Goal: Information Seeking & Learning: Learn about a topic

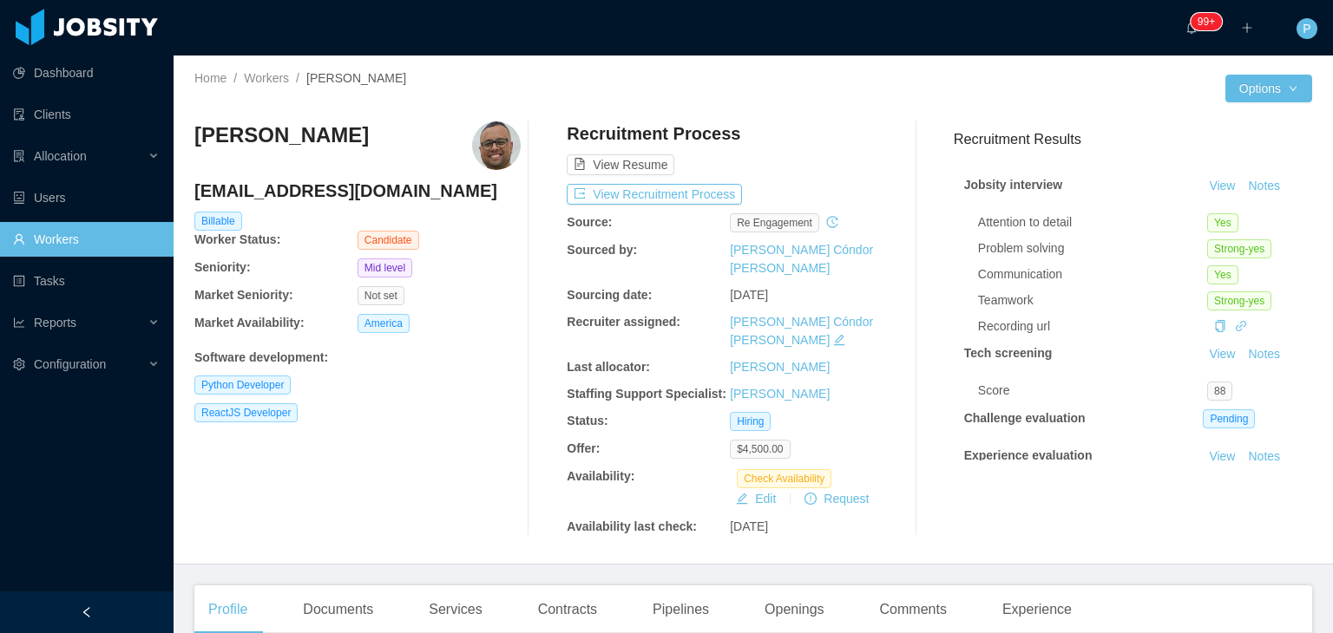
click at [451, 450] on div "[PERSON_NAME] [EMAIL_ADDRESS][DOMAIN_NAME] Billable Worker Status: Candidate Se…" at bounding box center [357, 328] width 326 height 415
click at [746, 488] on button "Edit" at bounding box center [756, 498] width 54 height 21
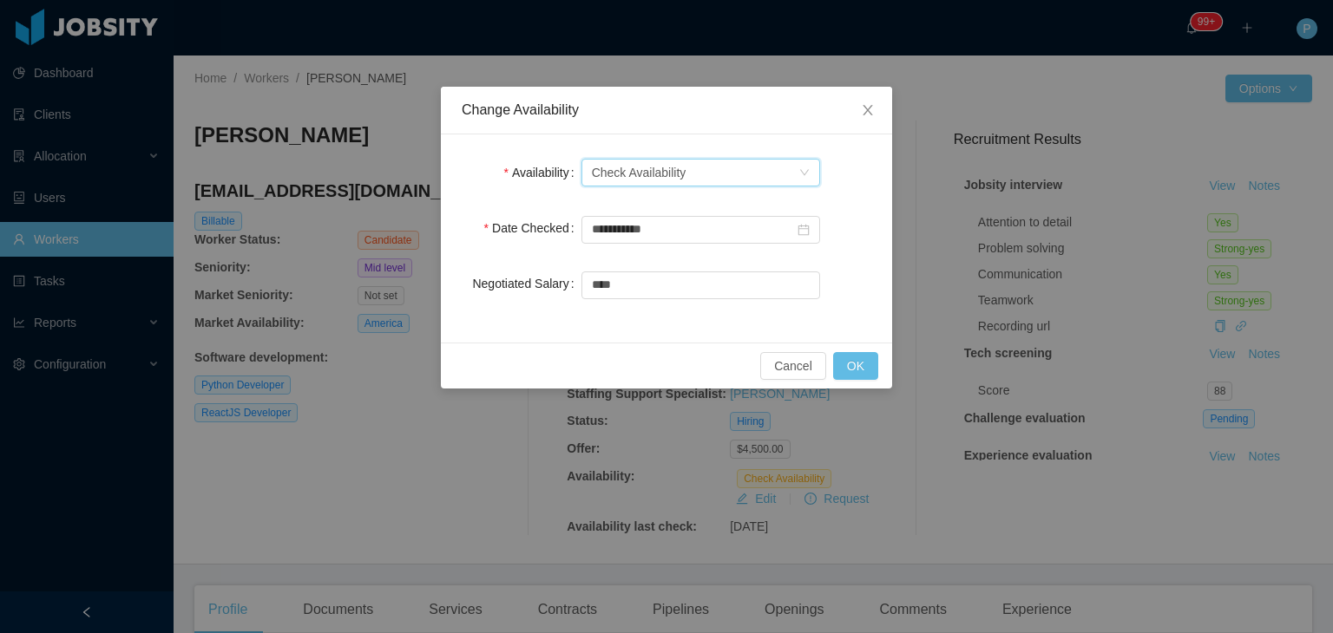
click at [709, 178] on div "Select one Check Availability" at bounding box center [695, 173] width 206 height 26
click at [708, 195] on li "Available" at bounding box center [699, 207] width 239 height 28
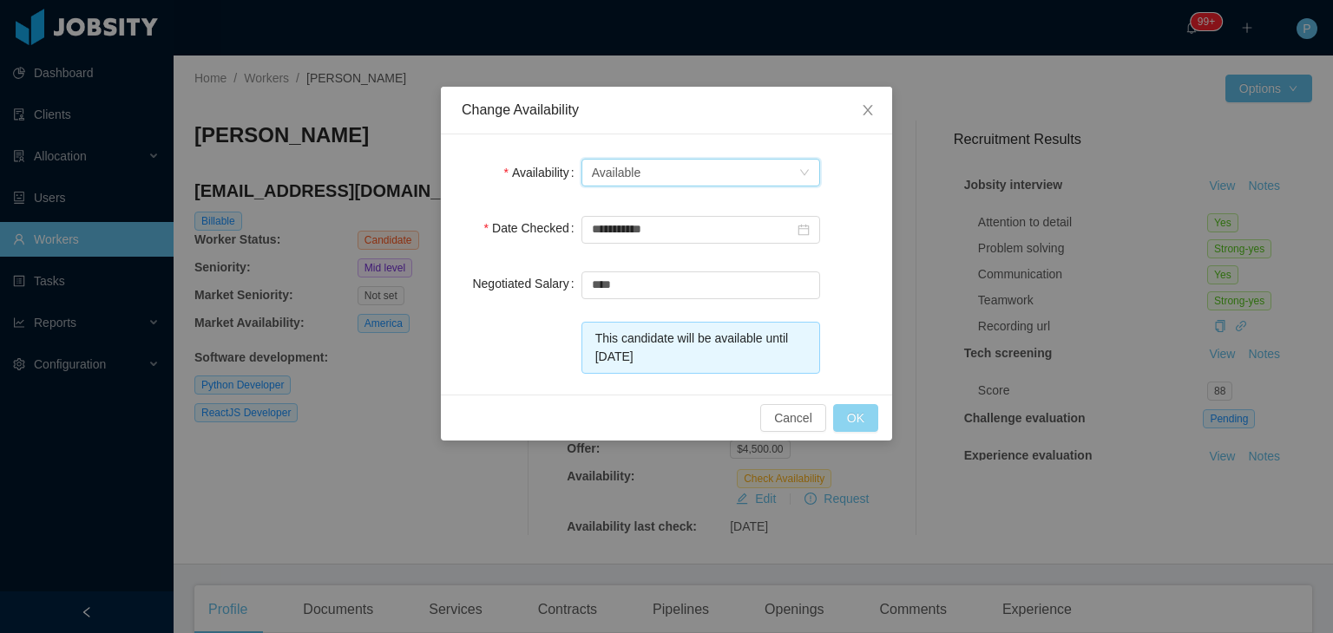
click at [854, 408] on button "OK" at bounding box center [855, 418] width 45 height 28
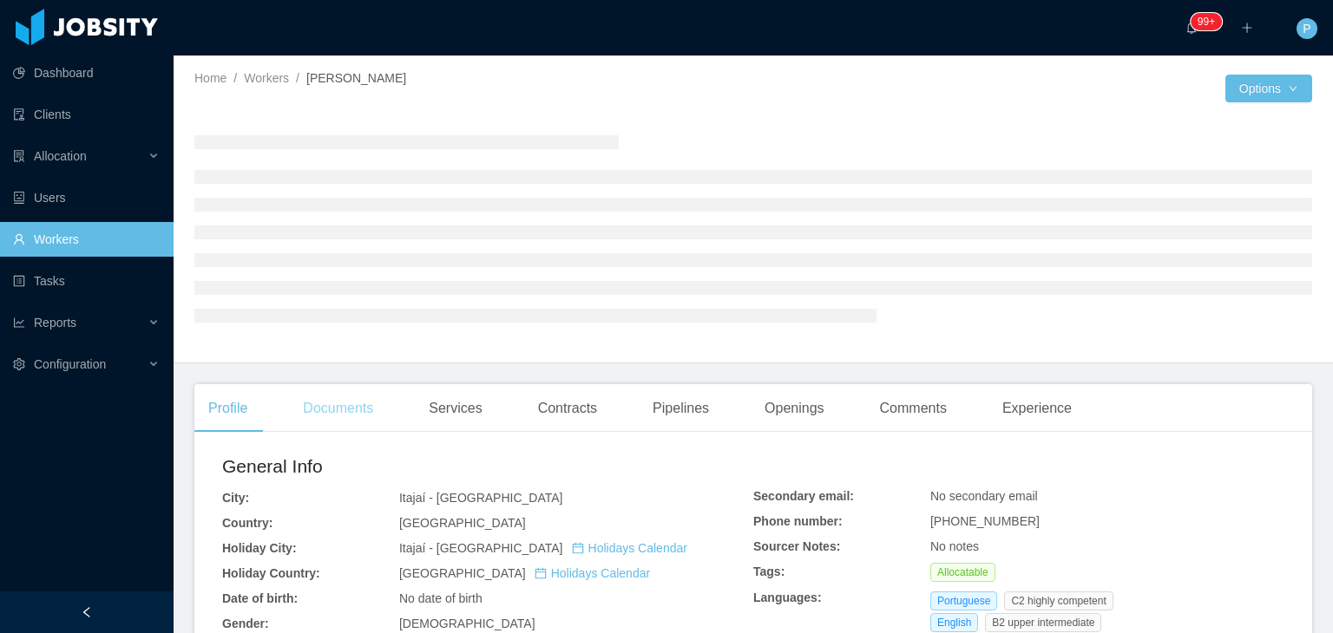
click at [351, 411] on div "Documents" at bounding box center [338, 408] width 98 height 49
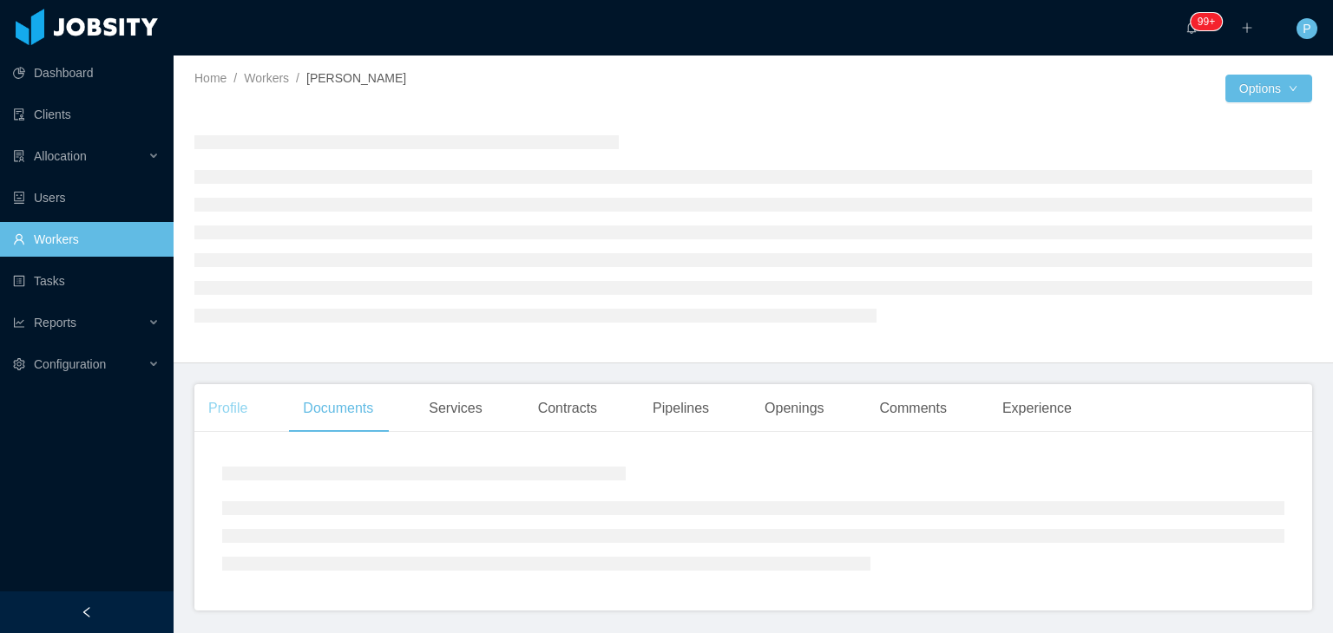
click at [260, 390] on div "Profile" at bounding box center [227, 408] width 67 height 49
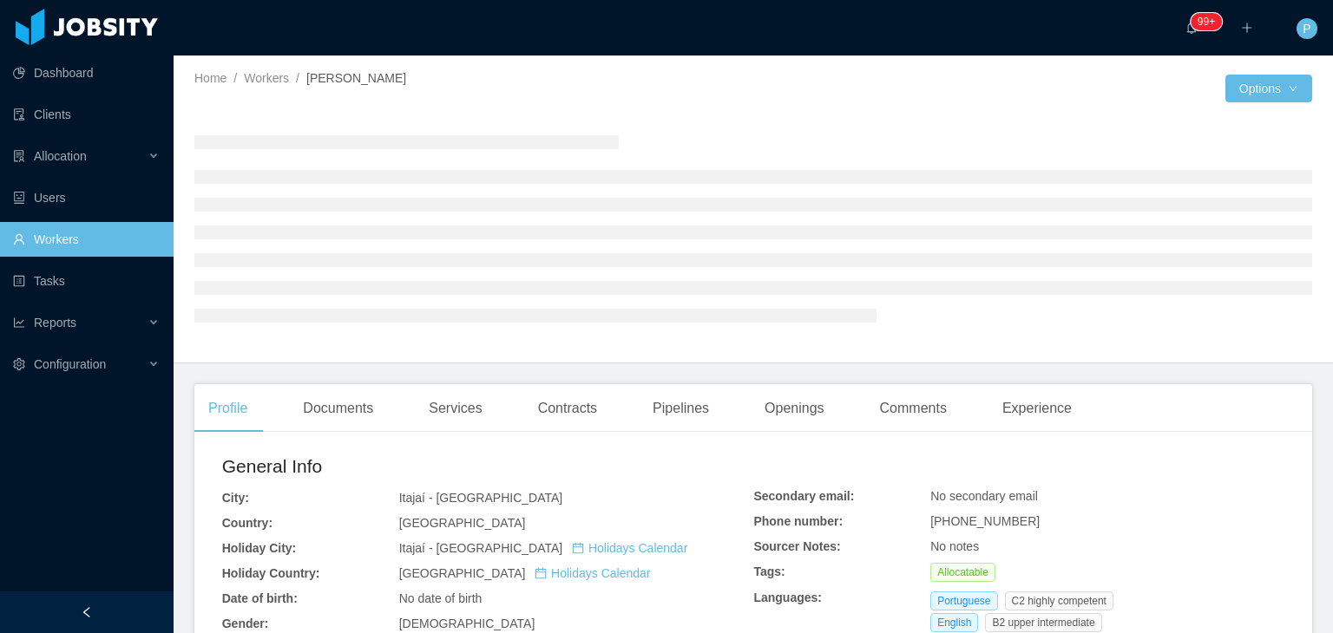
click at [340, 343] on div at bounding box center [752, 228] width 1117 height 241
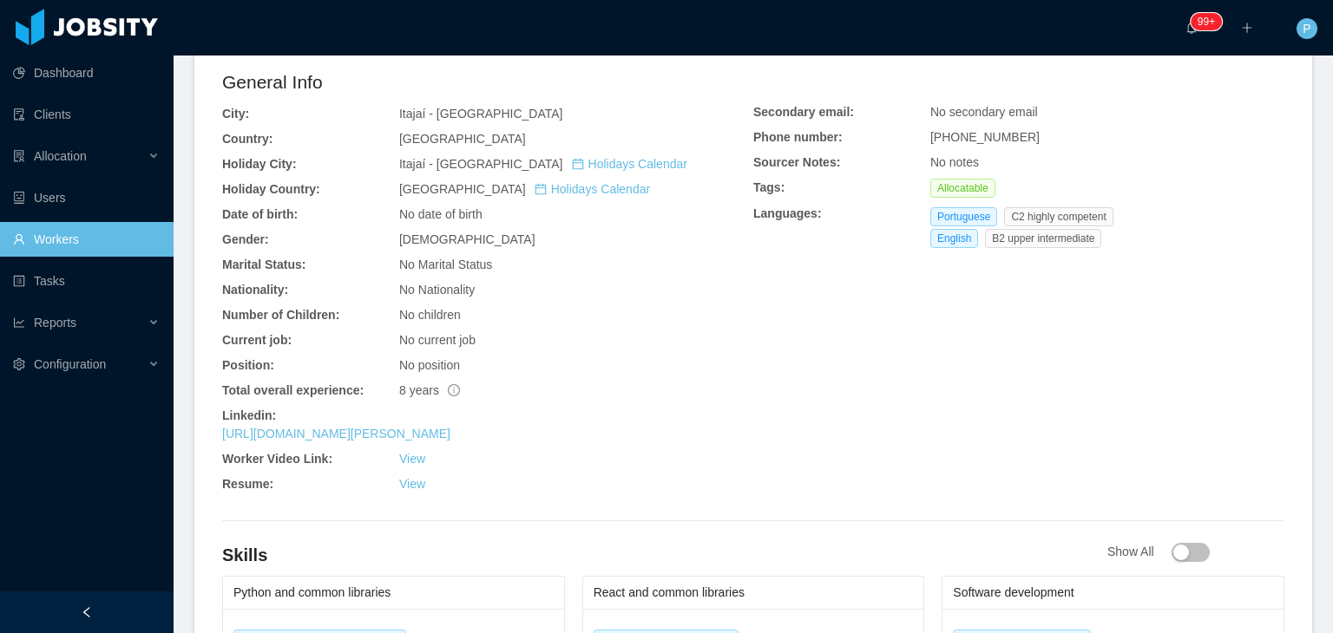
scroll to position [451, 0]
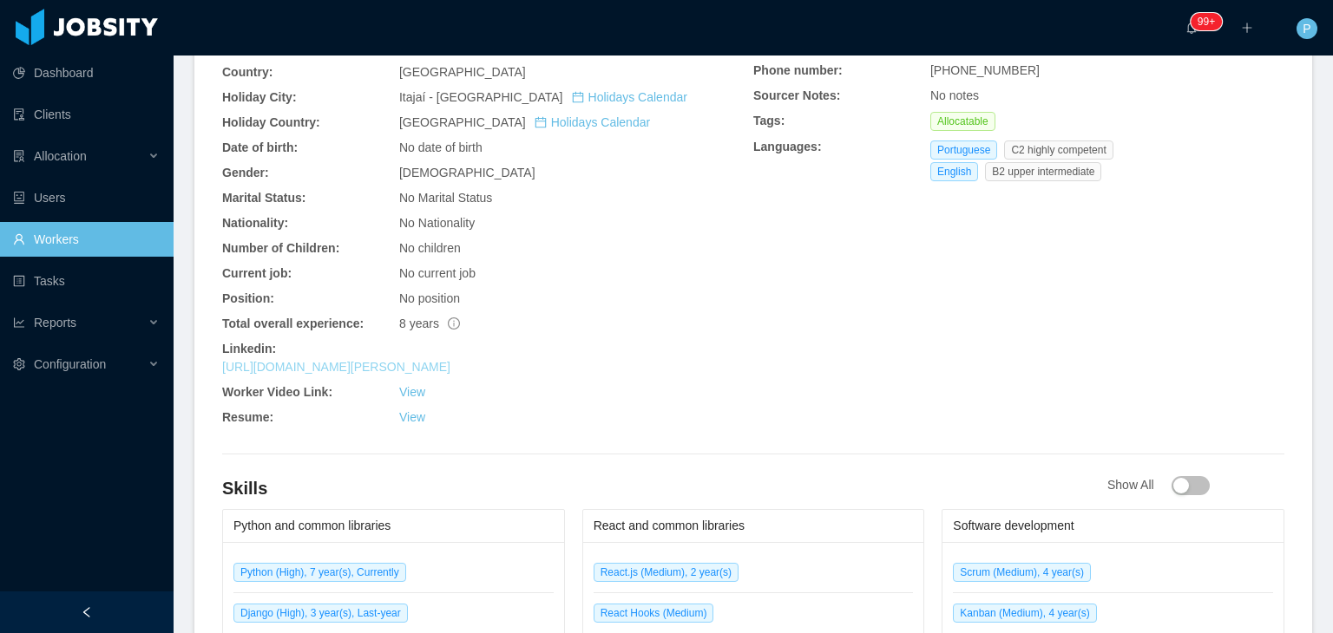
click at [405, 365] on link "[URL][DOMAIN_NAME][PERSON_NAME]" at bounding box center [336, 367] width 228 height 14
click at [670, 262] on div "General Info City: Itajaí - [GEOGRAPHIC_DATA] Country: [GEOGRAPHIC_DATA] Holida…" at bounding box center [487, 218] width 531 height 432
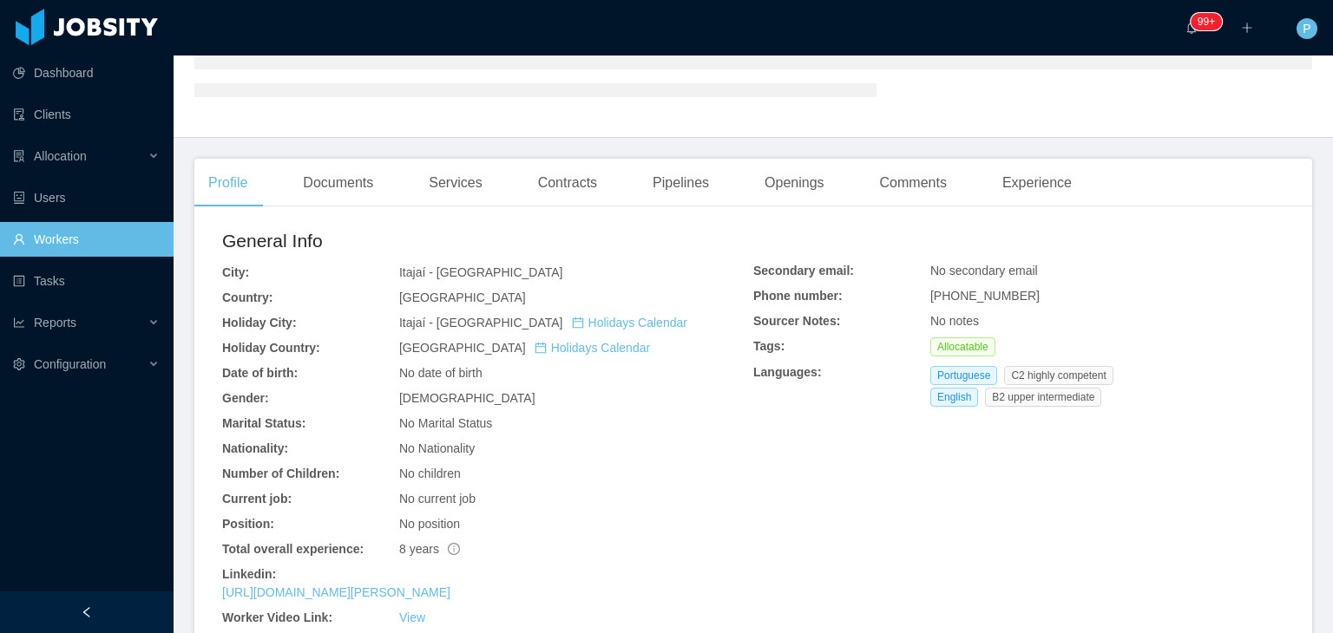
scroll to position [139, 0]
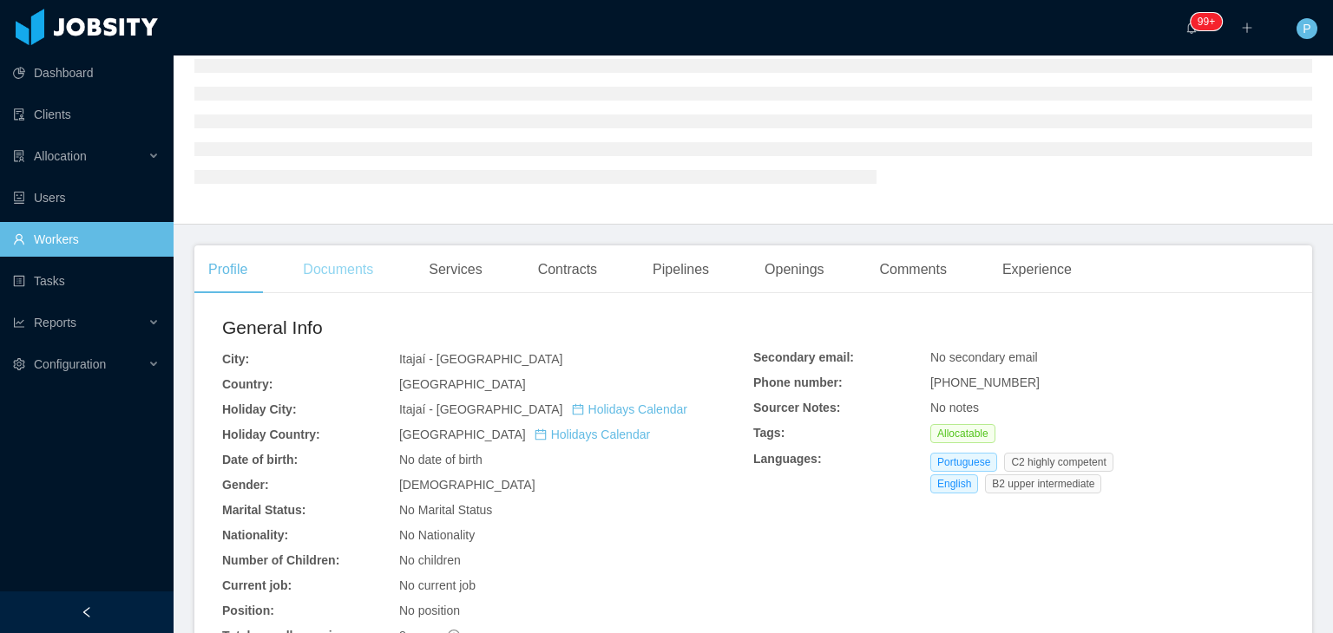
click at [357, 277] on div "Documents" at bounding box center [338, 270] width 98 height 49
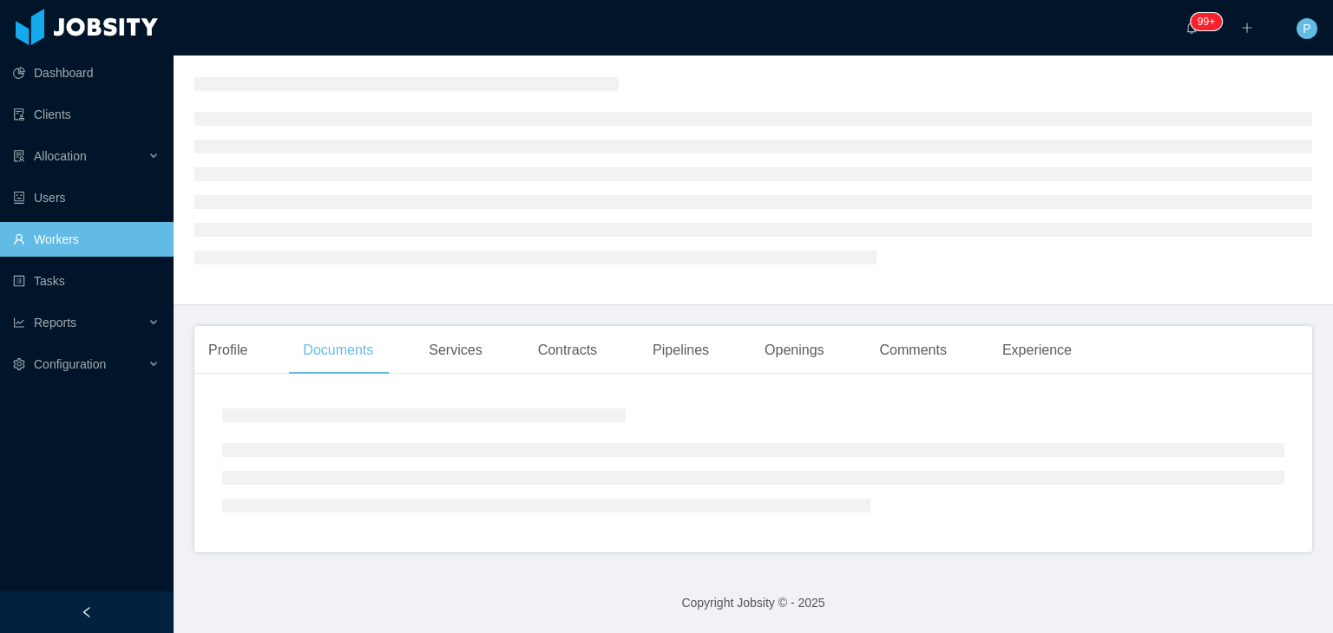
scroll to position [111, 0]
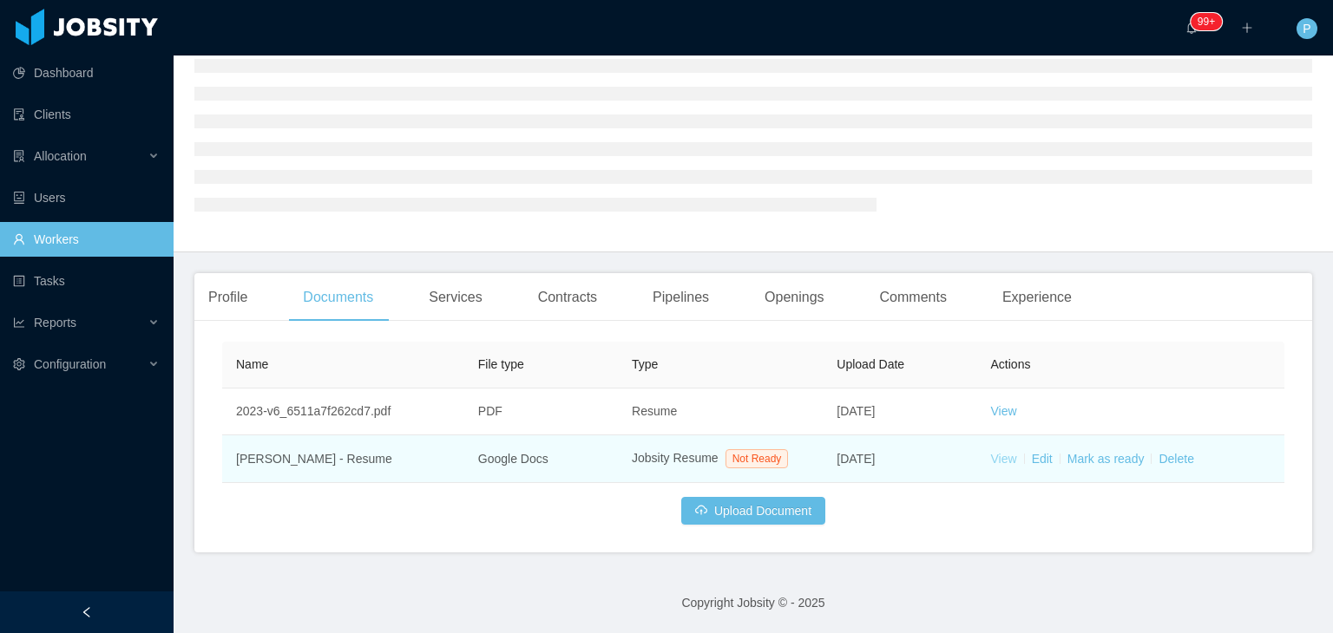
click at [992, 459] on link "View" at bounding box center [1004, 459] width 26 height 14
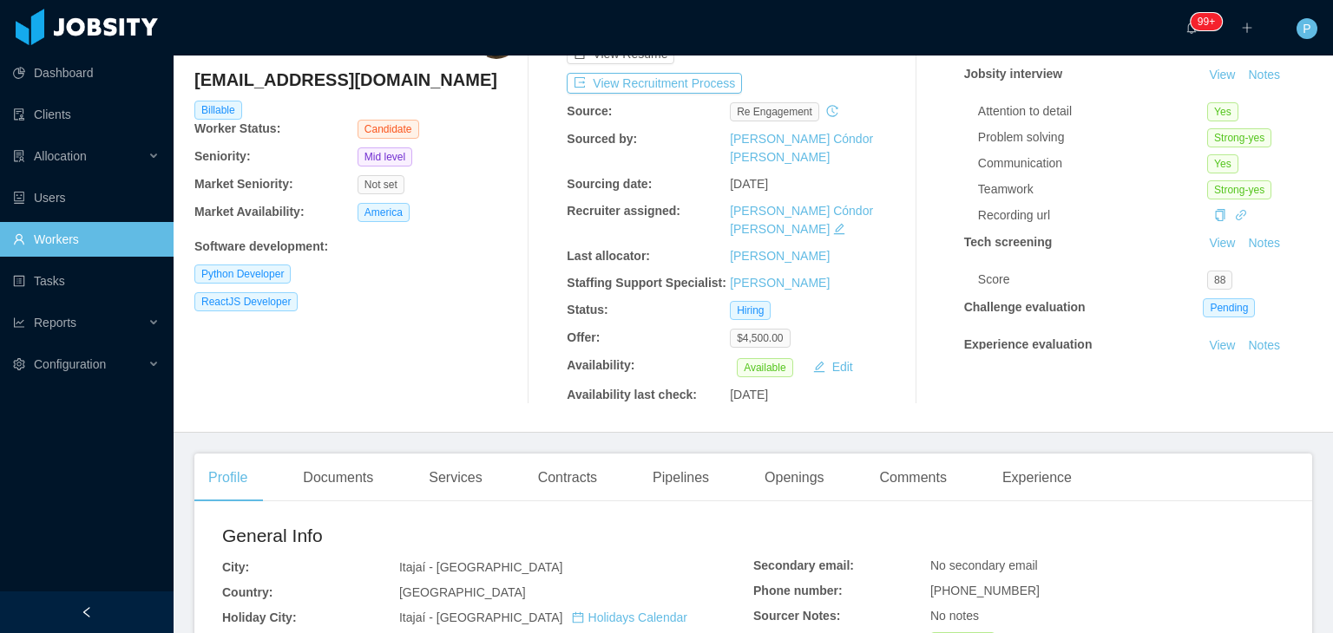
click at [409, 297] on div "ReactJS Developer" at bounding box center [357, 301] width 326 height 19
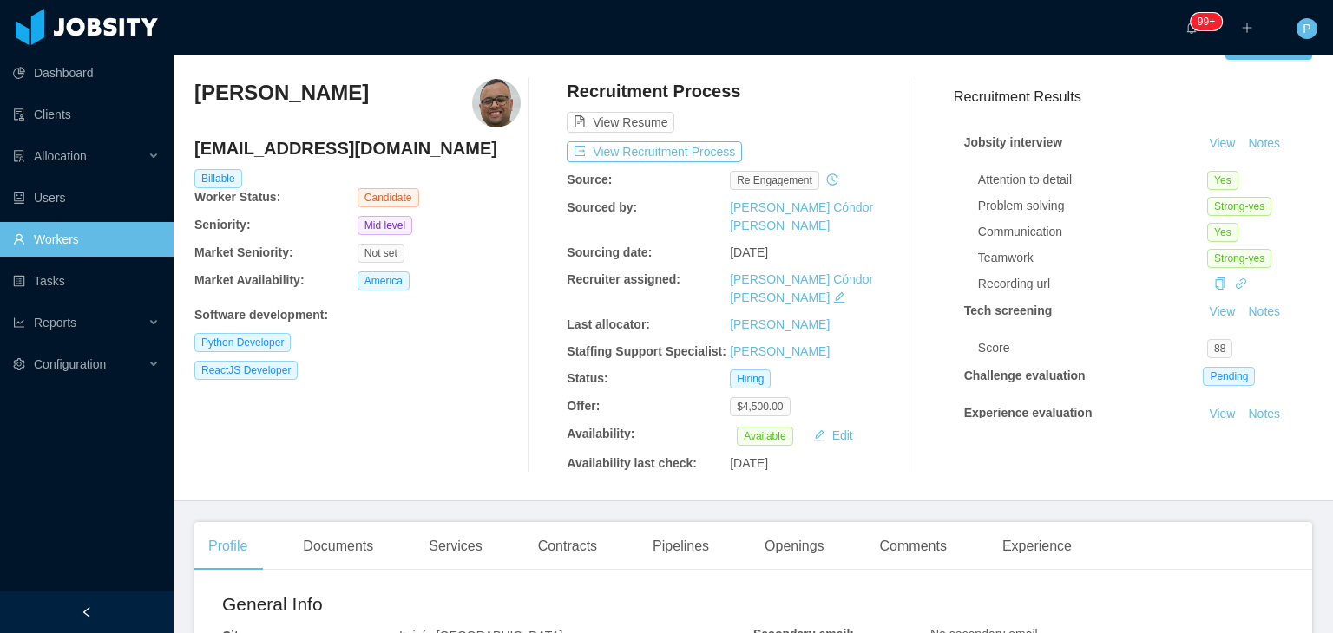
scroll to position [42, 0]
drag, startPoint x: 392, startPoint y: 151, endPoint x: 194, endPoint y: 149, distance: 197.8
click at [194, 149] on h4 "[EMAIL_ADDRESS][DOMAIN_NAME]" at bounding box center [357, 149] width 326 height 24
copy h4 "[EMAIL_ADDRESS][DOMAIN_NAME]"
click at [338, 423] on div "[PERSON_NAME] [EMAIL_ADDRESS][DOMAIN_NAME] Billable Worker Status: Candidate Se…" at bounding box center [357, 277] width 326 height 394
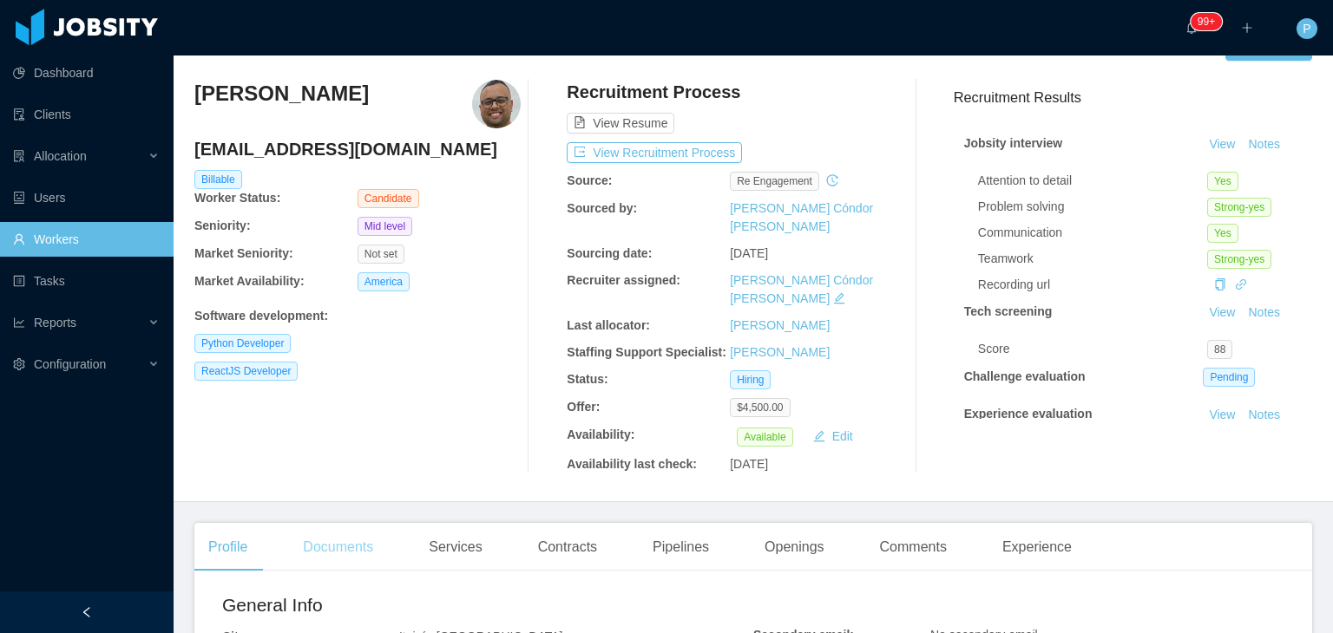
click at [332, 523] on div "Documents" at bounding box center [338, 547] width 98 height 49
click at [409, 417] on div "[PERSON_NAME] [EMAIL_ADDRESS][DOMAIN_NAME] Billable Worker Status: Candidate Se…" at bounding box center [357, 277] width 326 height 394
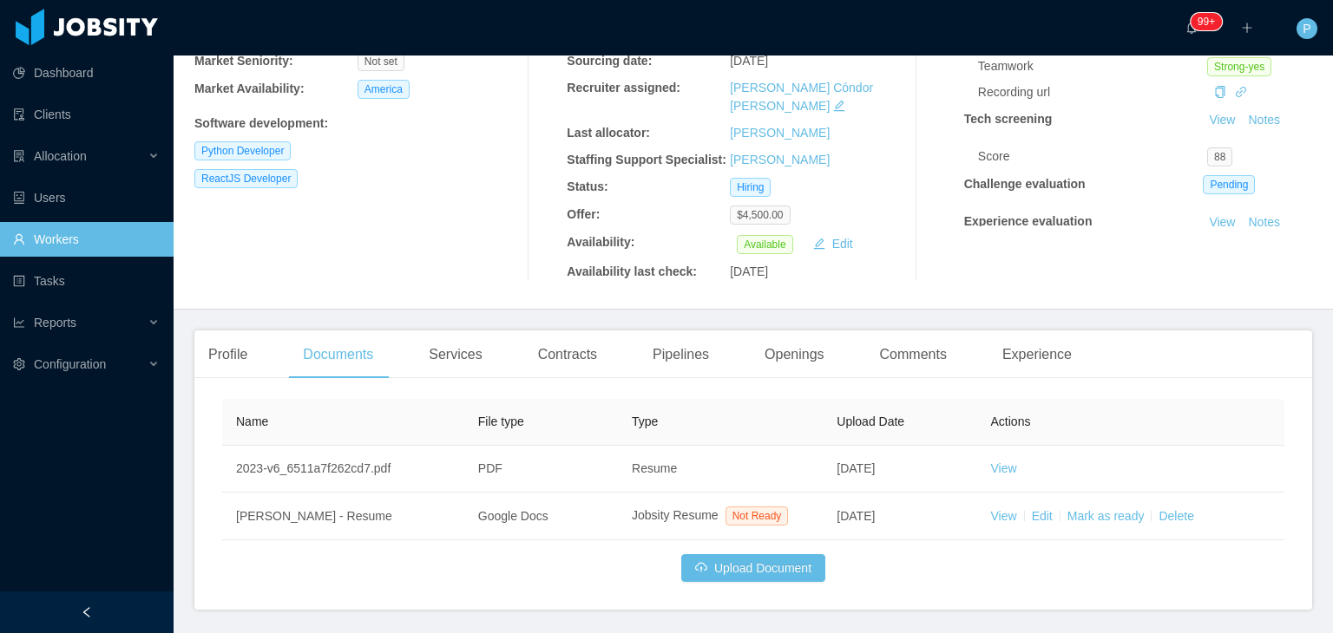
scroll to position [256, 0]
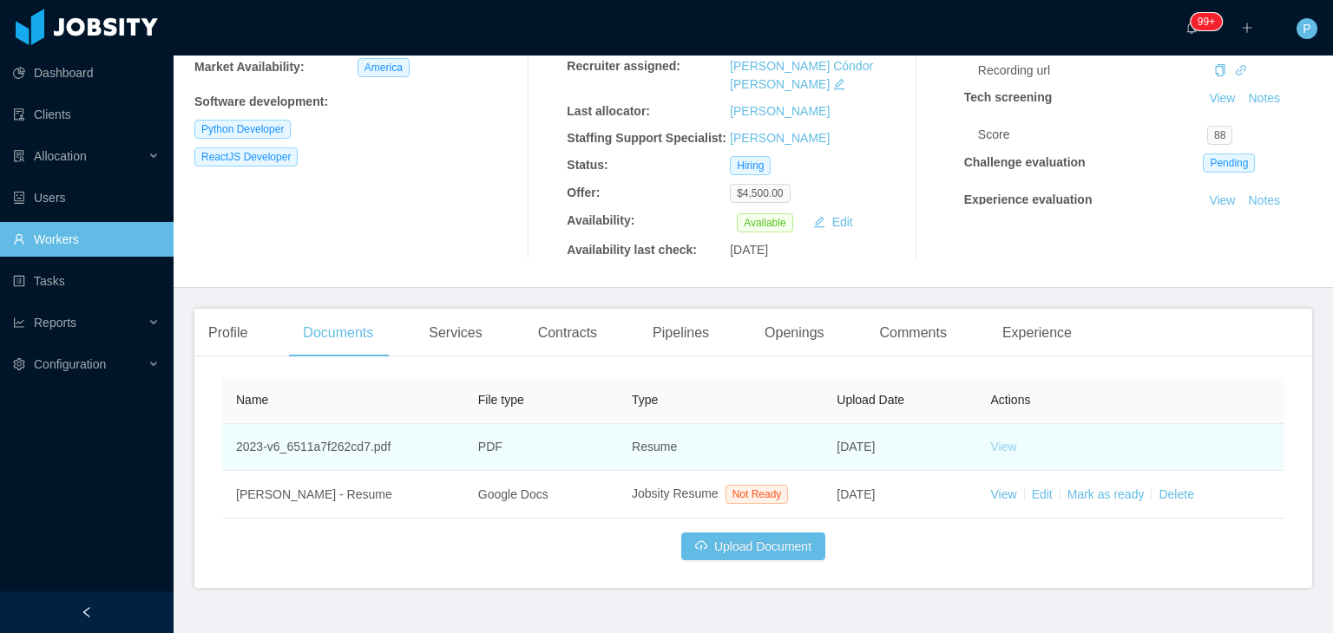
click at [997, 440] on link "View" at bounding box center [1004, 447] width 26 height 14
